Goal: Download file/media

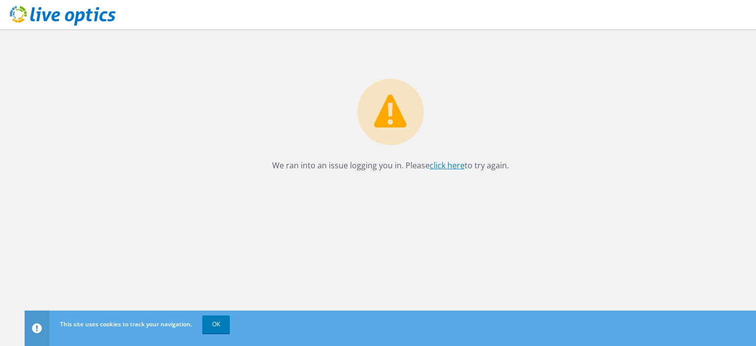
click at [452, 165] on link "click here" at bounding box center [447, 165] width 35 height 11
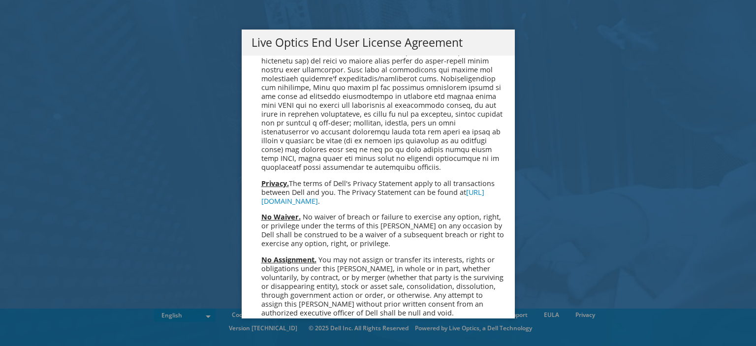
scroll to position [3605, 0]
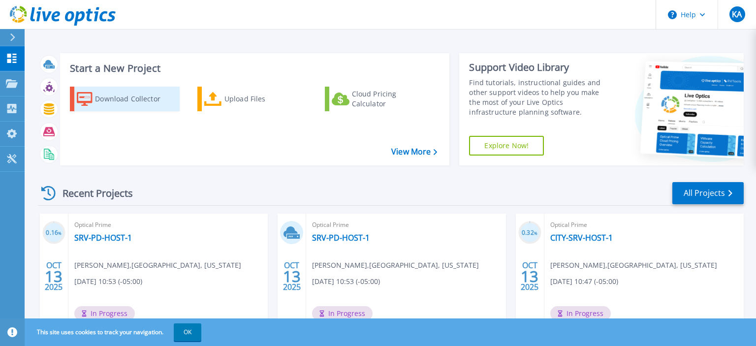
click at [107, 92] on div "Download Collector" at bounding box center [134, 99] width 79 height 20
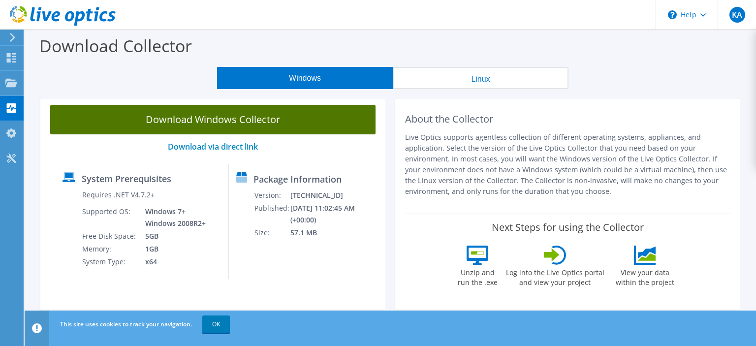
click at [99, 114] on link "Download Windows Collector" at bounding box center [212, 120] width 325 height 30
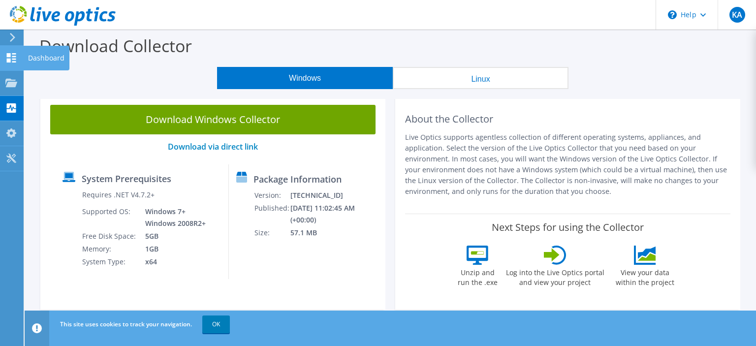
click at [14, 62] on use at bounding box center [11, 57] width 9 height 9
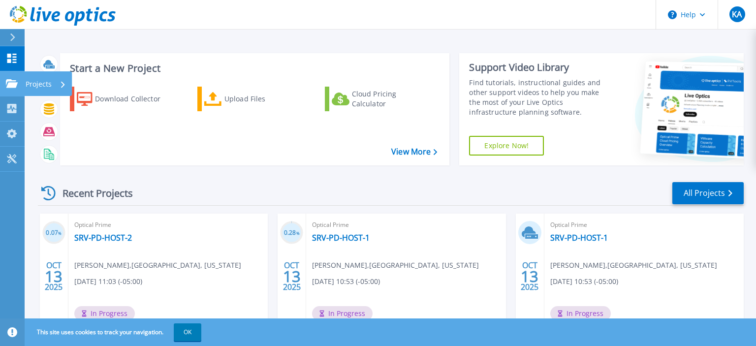
click at [11, 84] on icon at bounding box center [12, 83] width 12 height 8
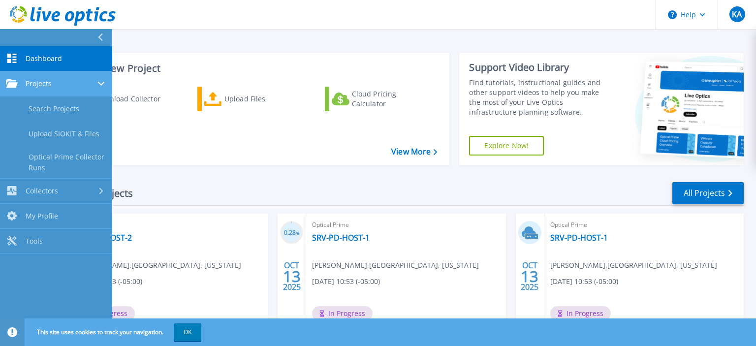
click at [52, 88] on div "Projects" at bounding box center [56, 83] width 100 height 9
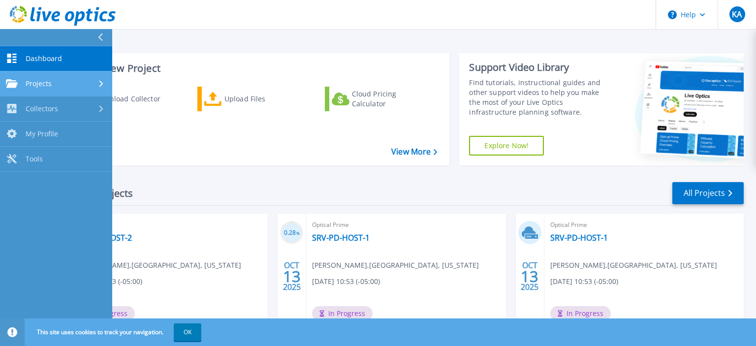
click at [51, 88] on div "Projects" at bounding box center [29, 83] width 46 height 9
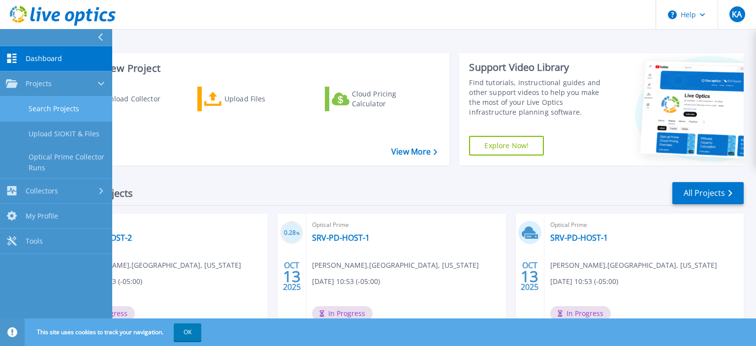
click at [61, 114] on link "Search Projects" at bounding box center [56, 108] width 112 height 25
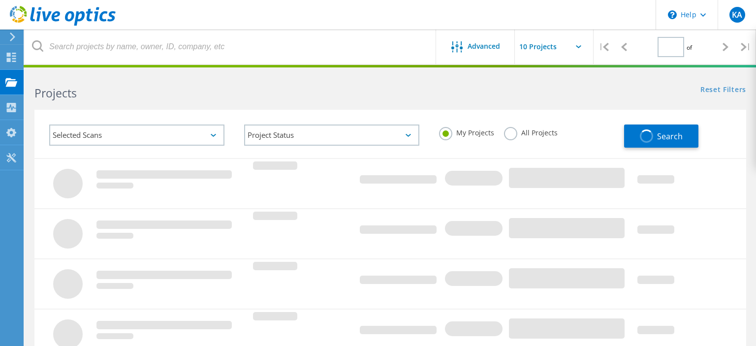
type input "1"
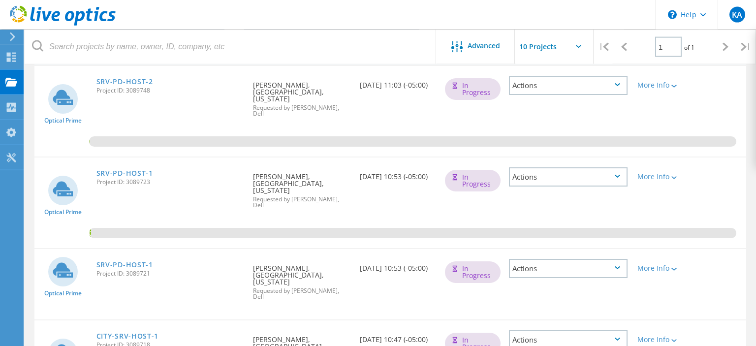
scroll to position [91, 0]
